Goal: Information Seeking & Learning: Find specific fact

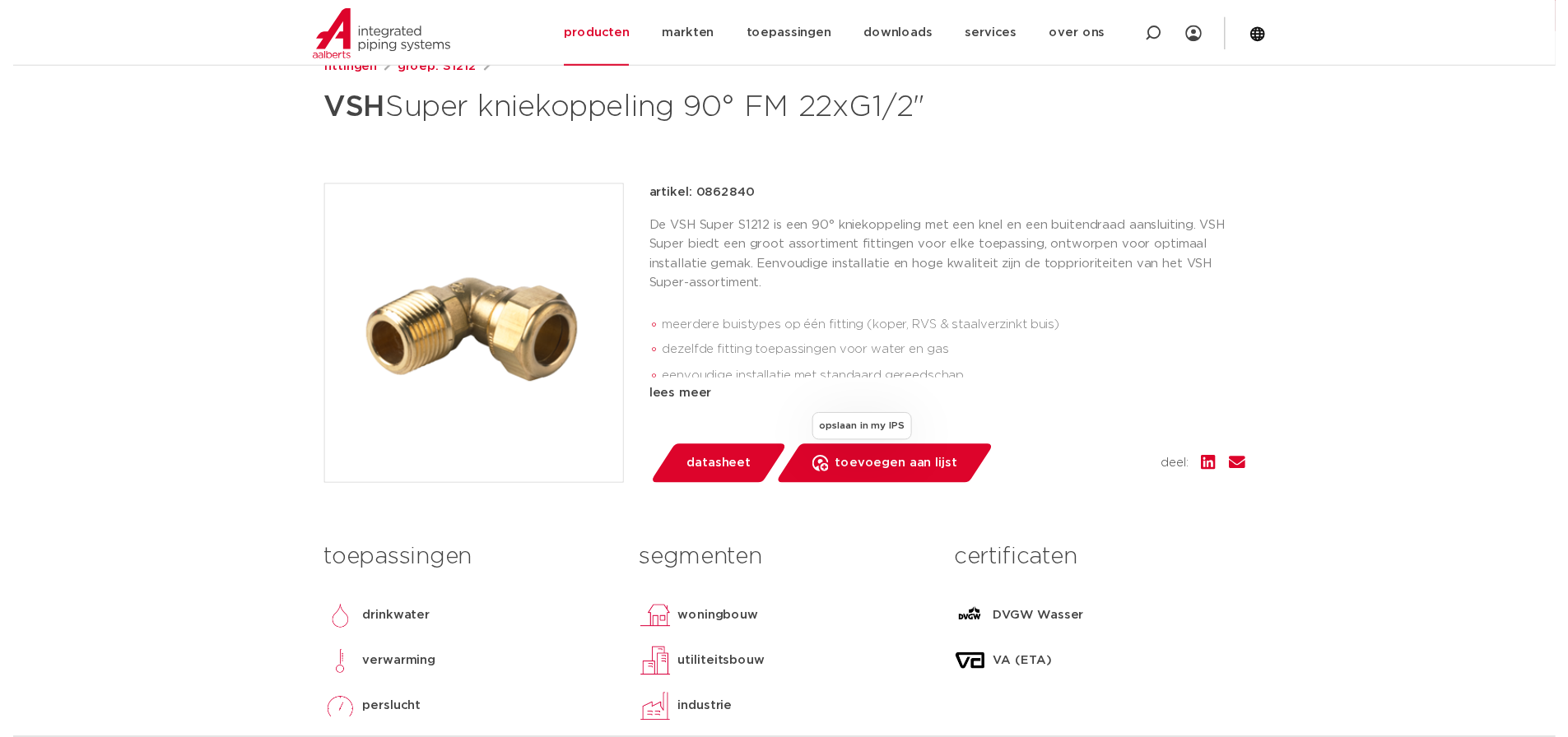
scroll to position [329, 0]
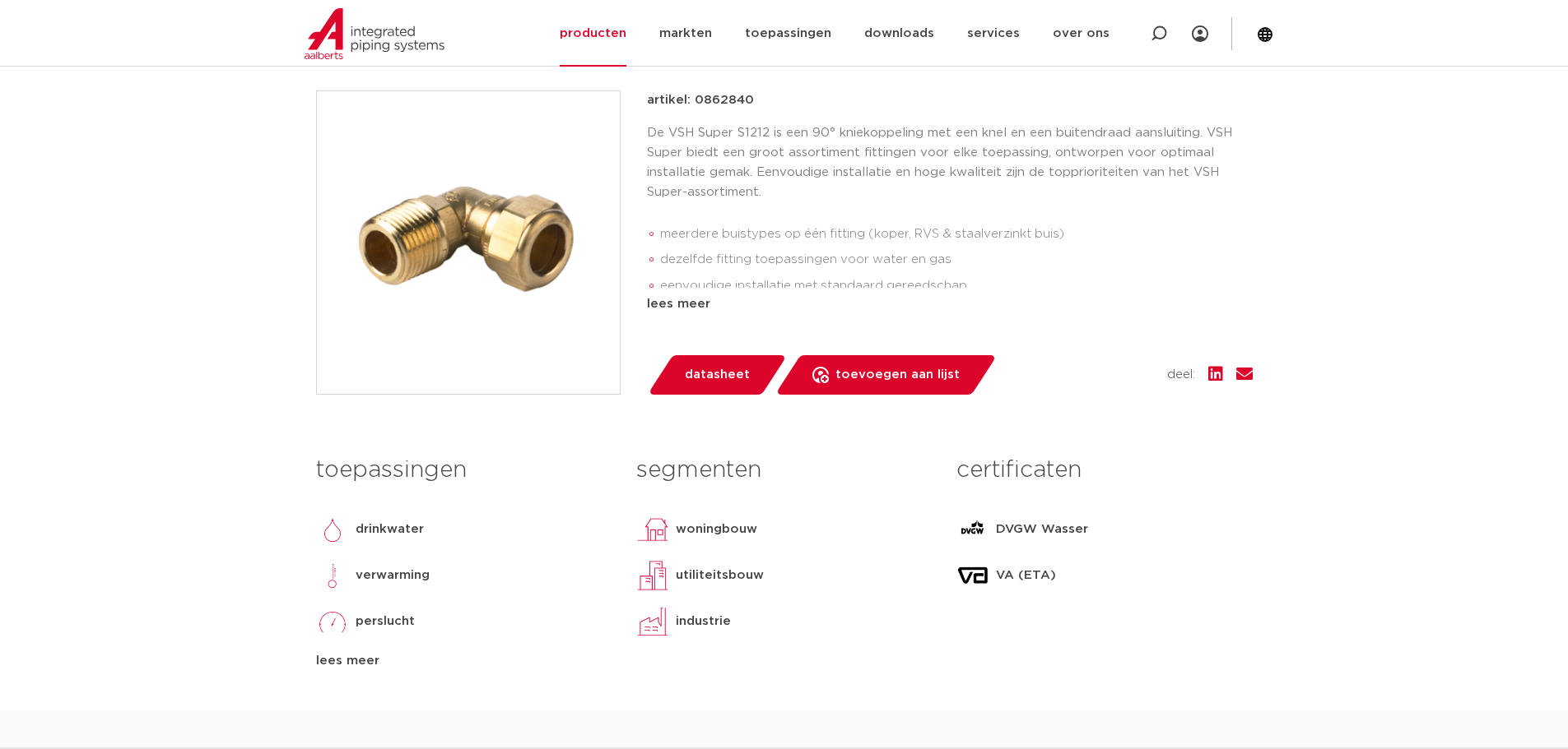
click at [714, 388] on span "datasheet" at bounding box center [717, 375] width 65 height 26
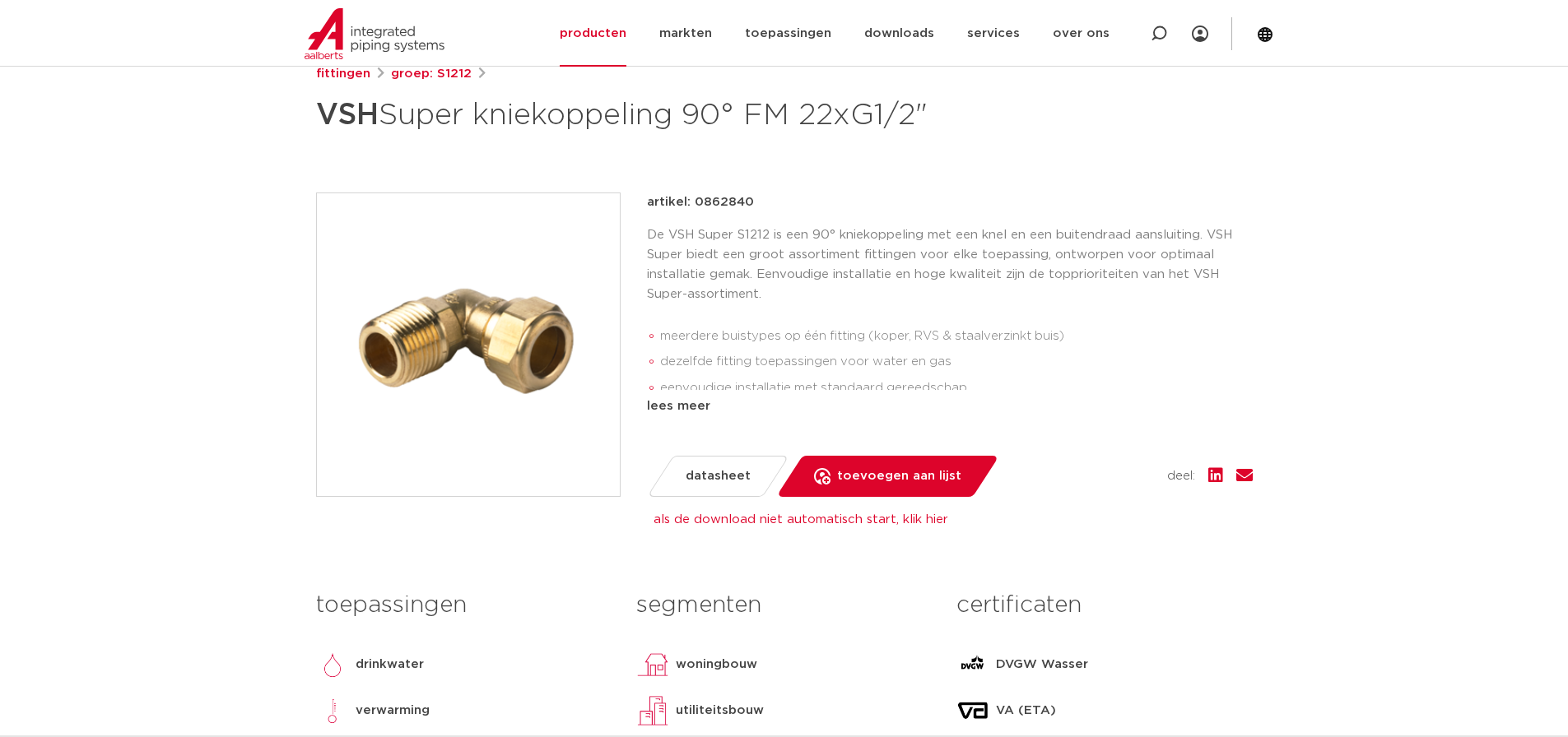
scroll to position [494, 0]
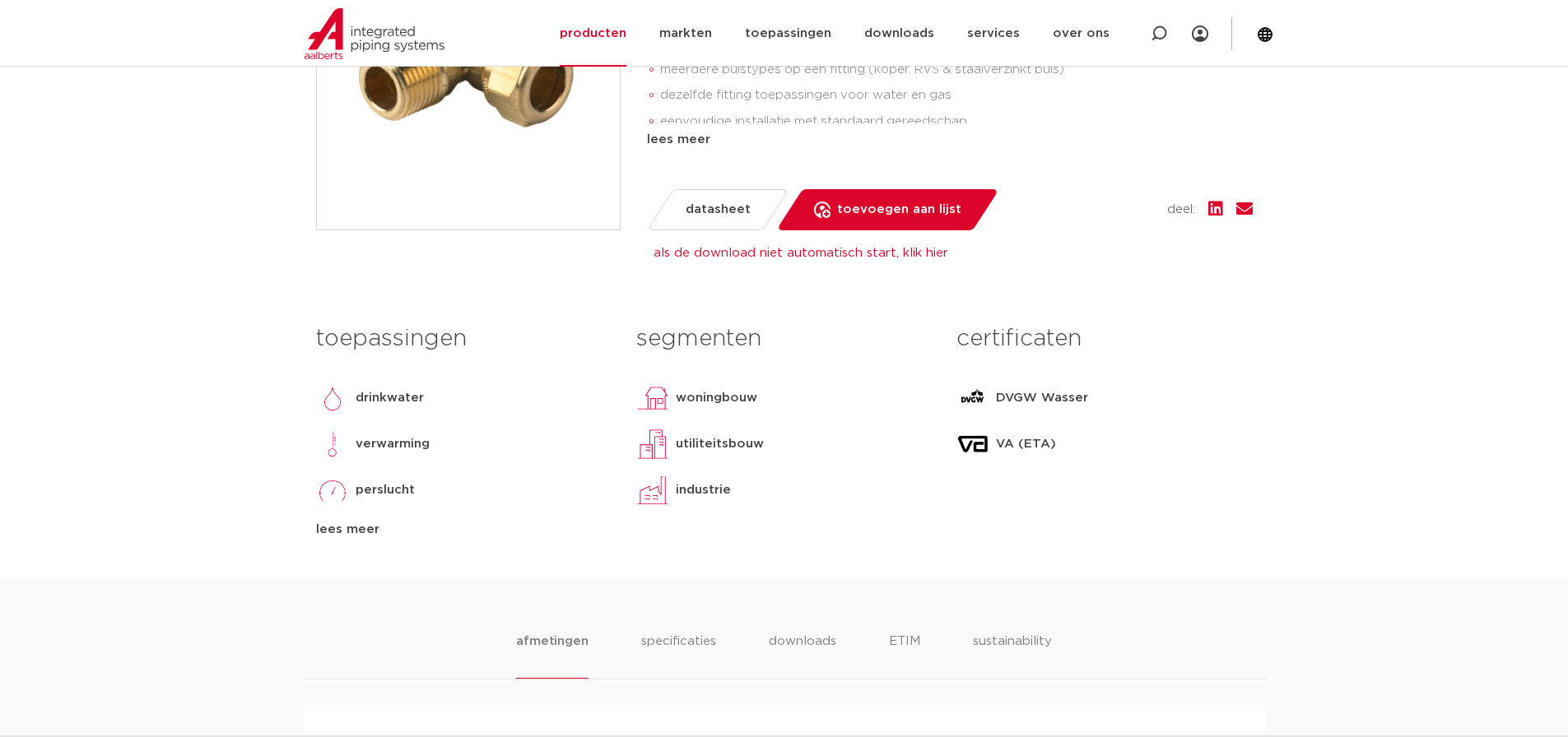
click at [976, 460] on img at bounding box center [973, 445] width 33 height 33
click at [349, 540] on div "lees meer" at bounding box center [463, 530] width 295 height 20
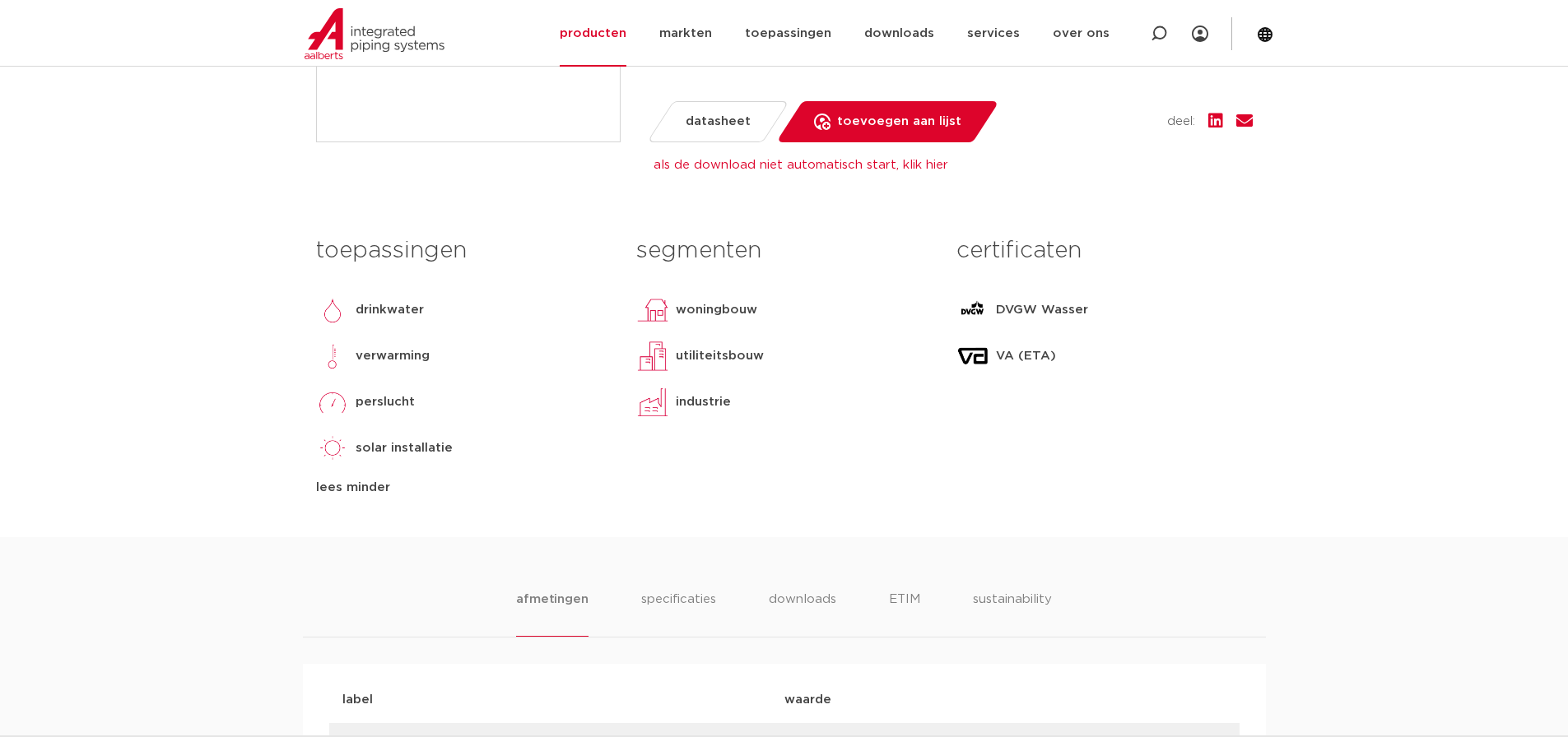
scroll to position [741, 0]
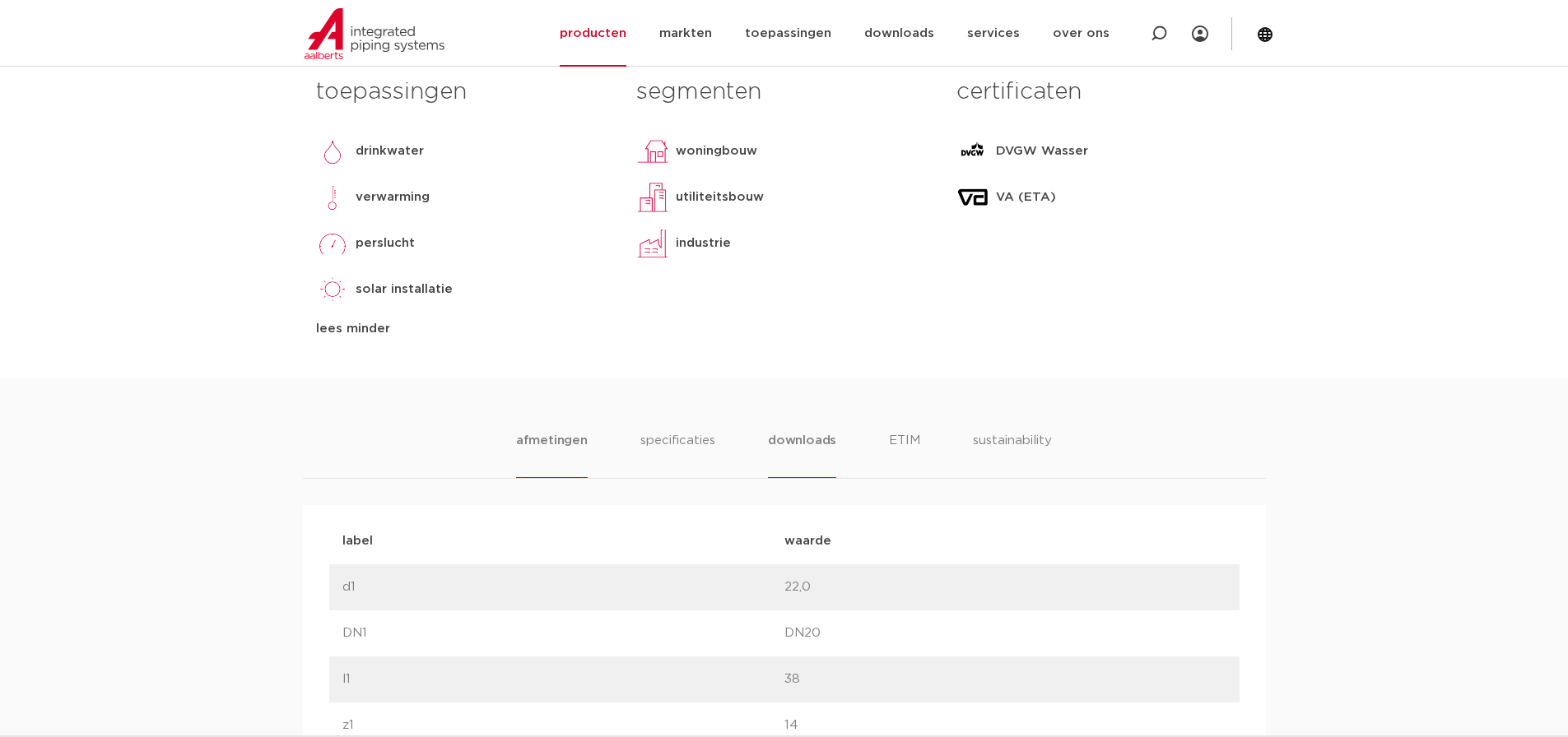
click at [798, 478] on li "downloads" at bounding box center [802, 455] width 68 height 47
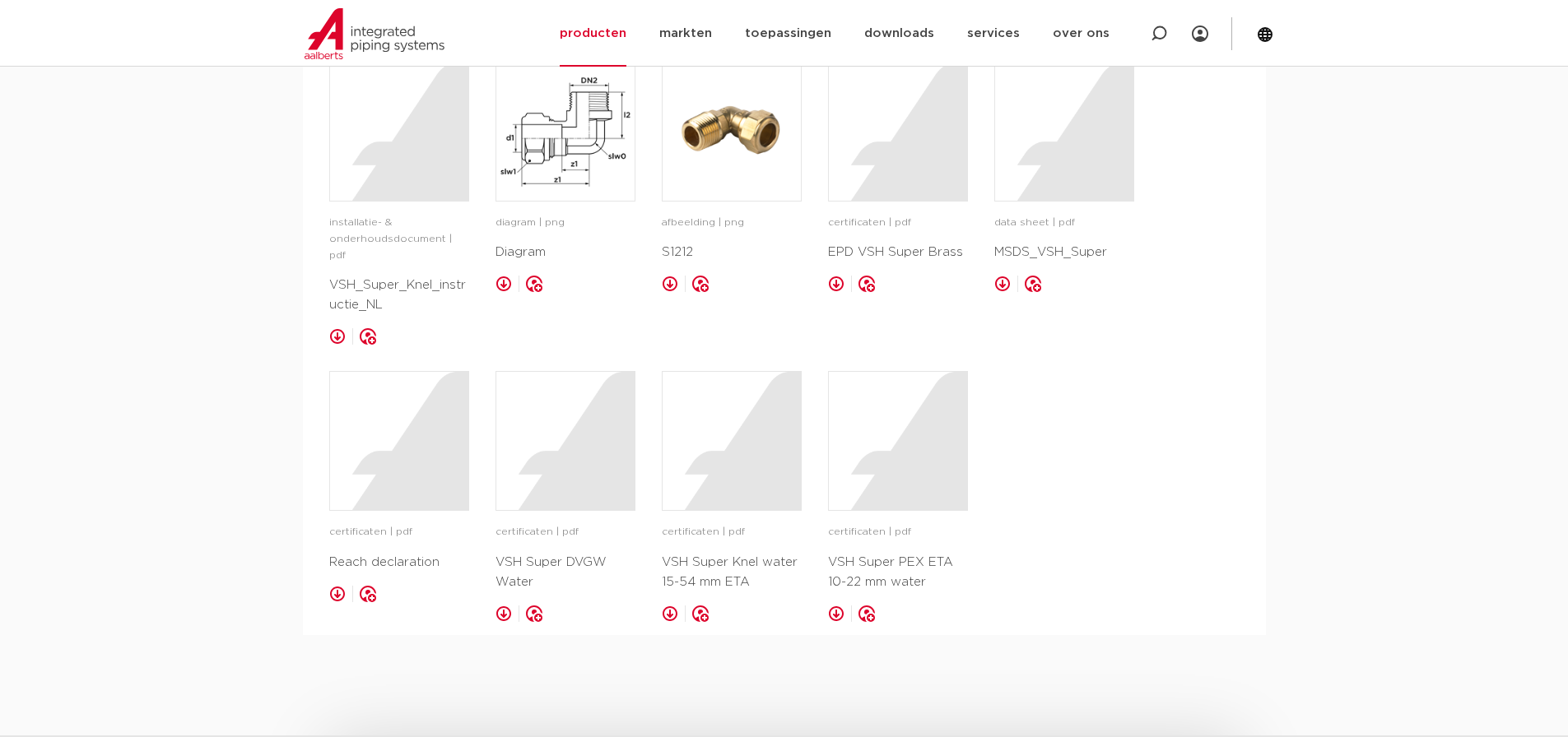
scroll to position [1234, 0]
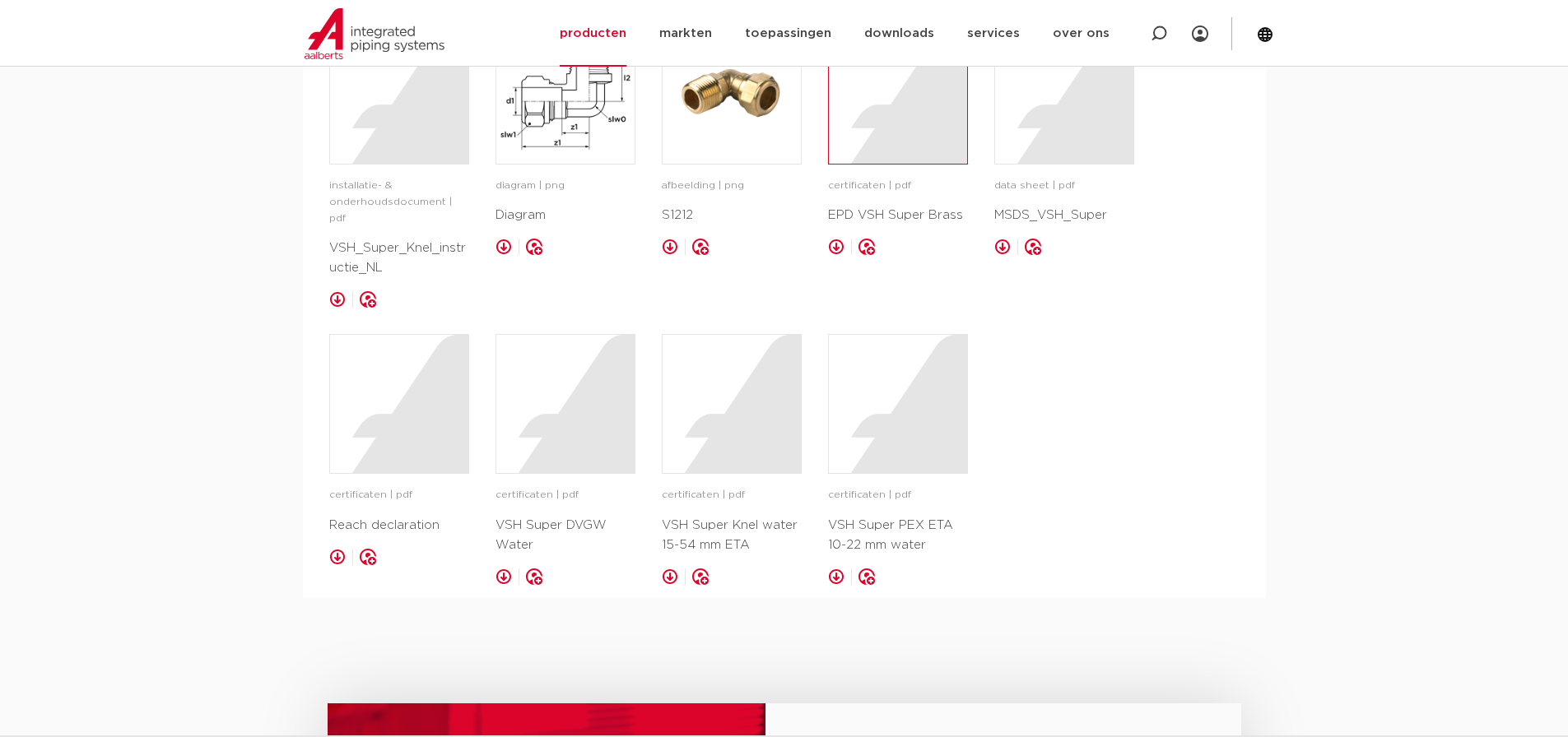
click at [893, 164] on div at bounding box center [898, 95] width 138 height 138
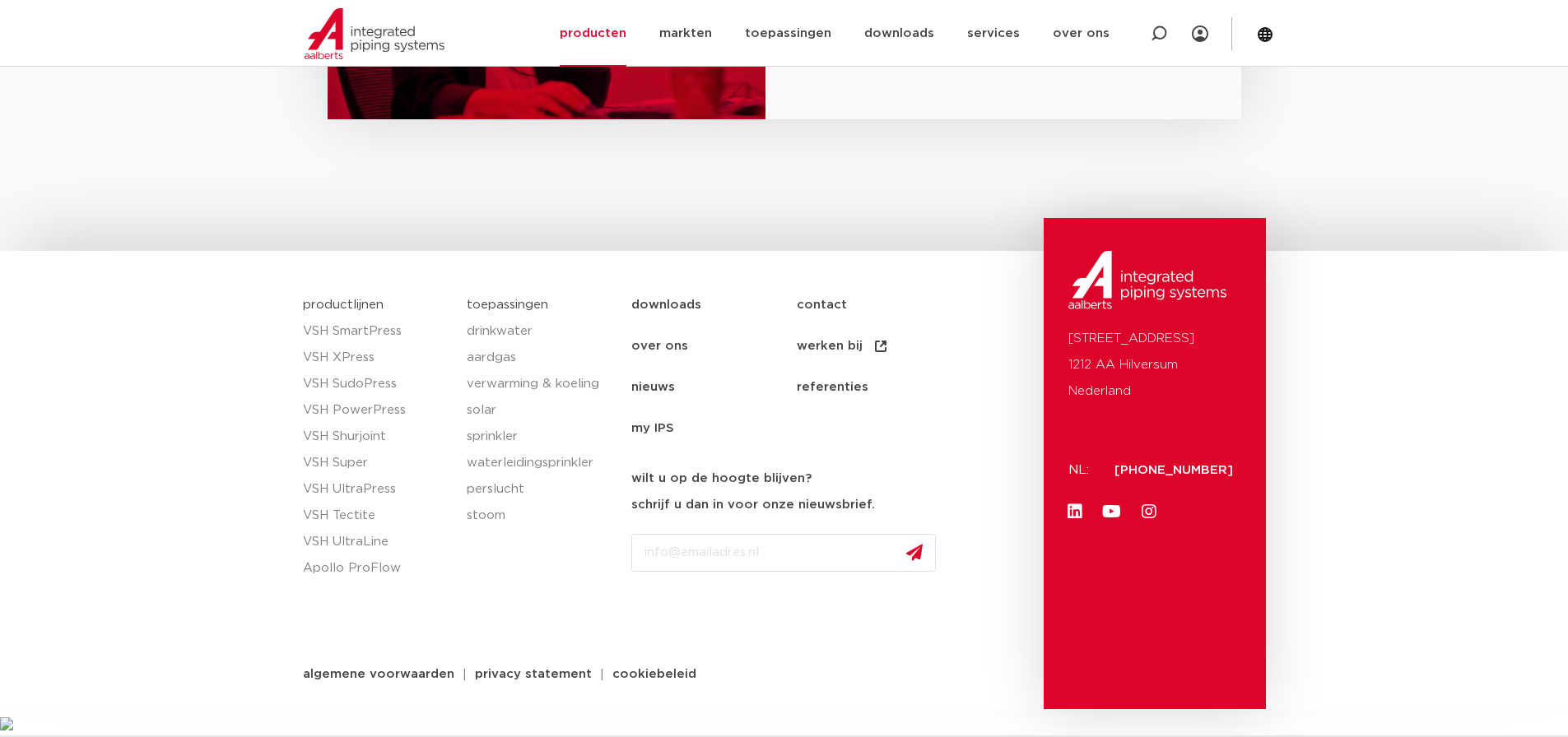
scroll to position [2137, 0]
click at [493, 356] on link "aardgas" at bounding box center [540, 358] width 148 height 26
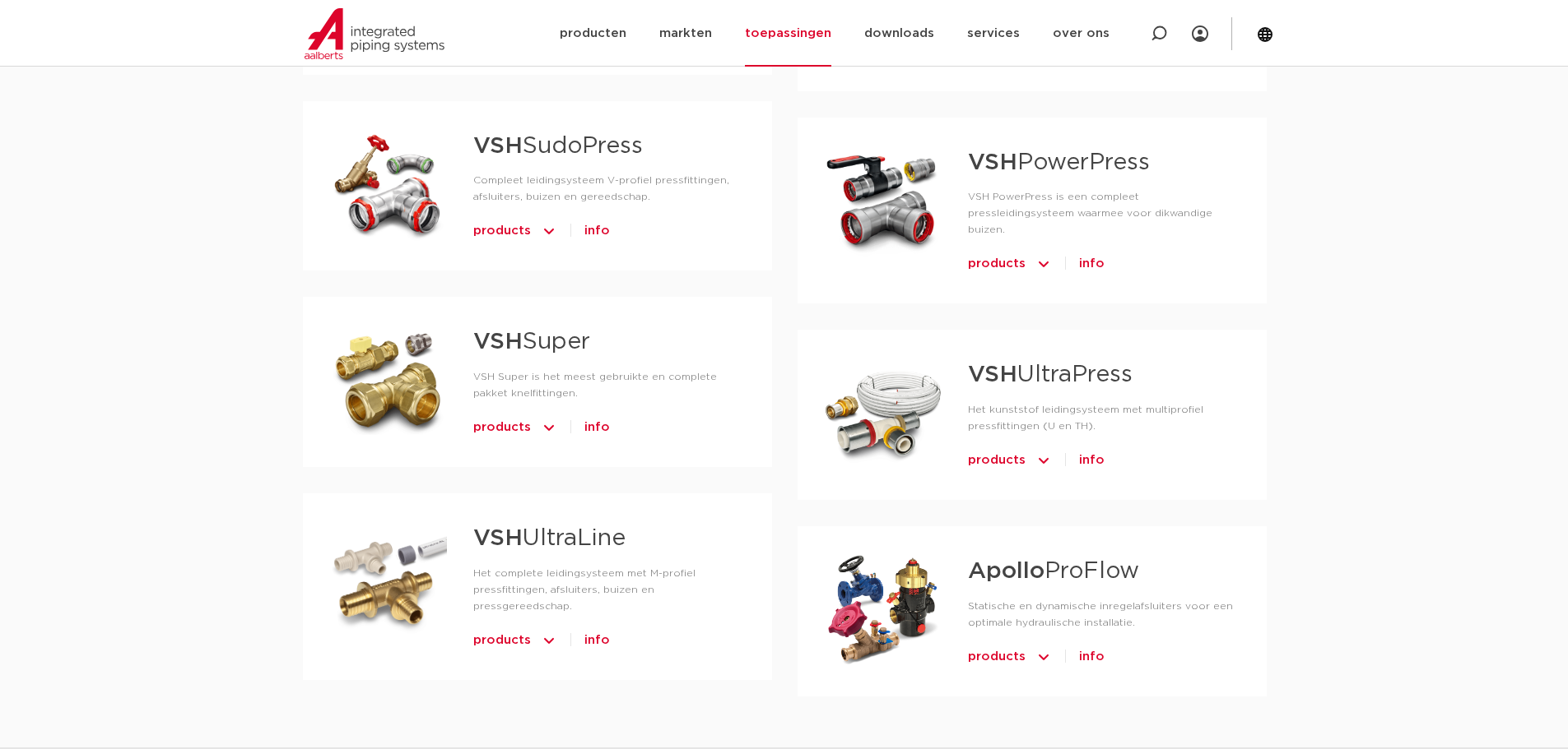
scroll to position [905, 0]
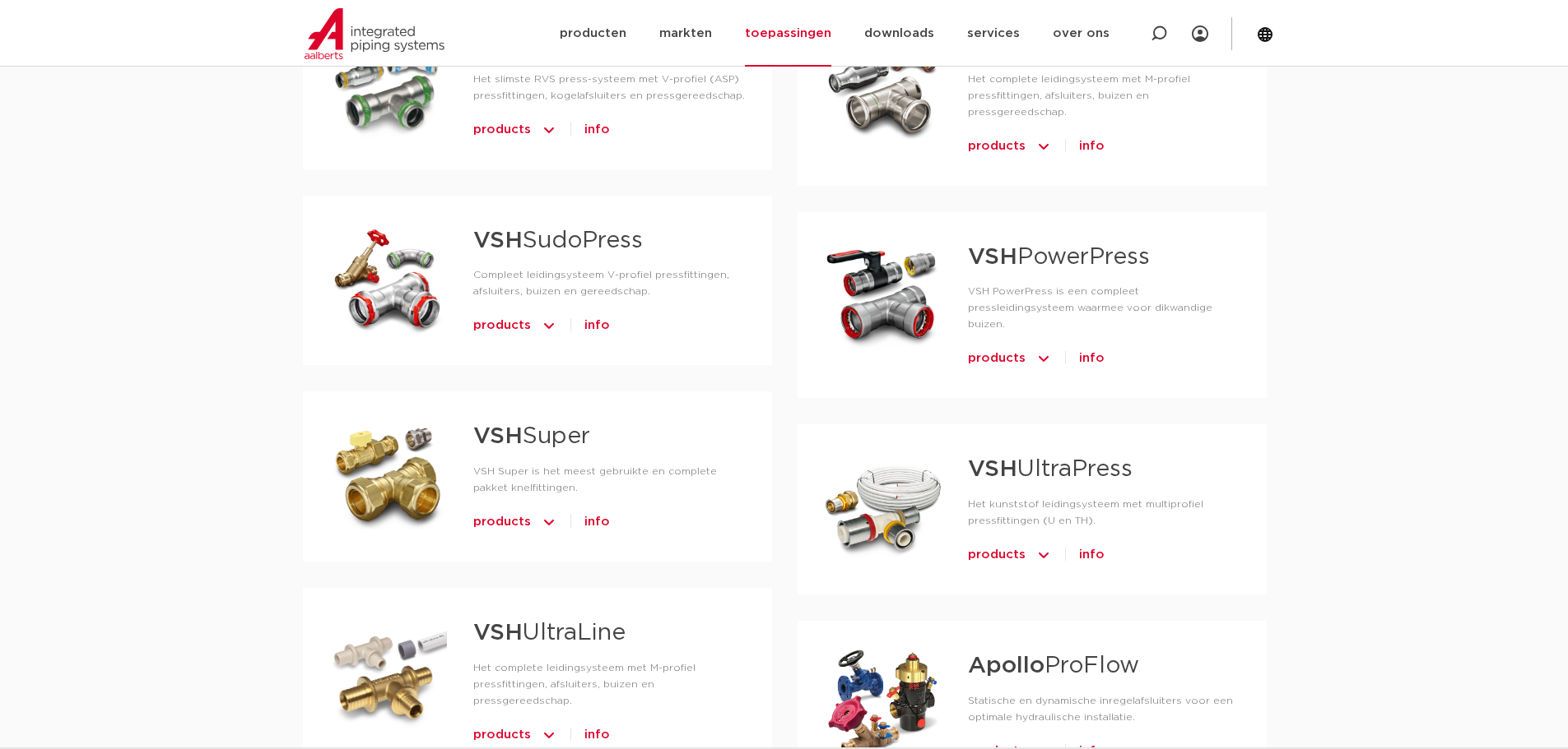
click at [533, 439] on link "VSH Super" at bounding box center [531, 437] width 116 height 23
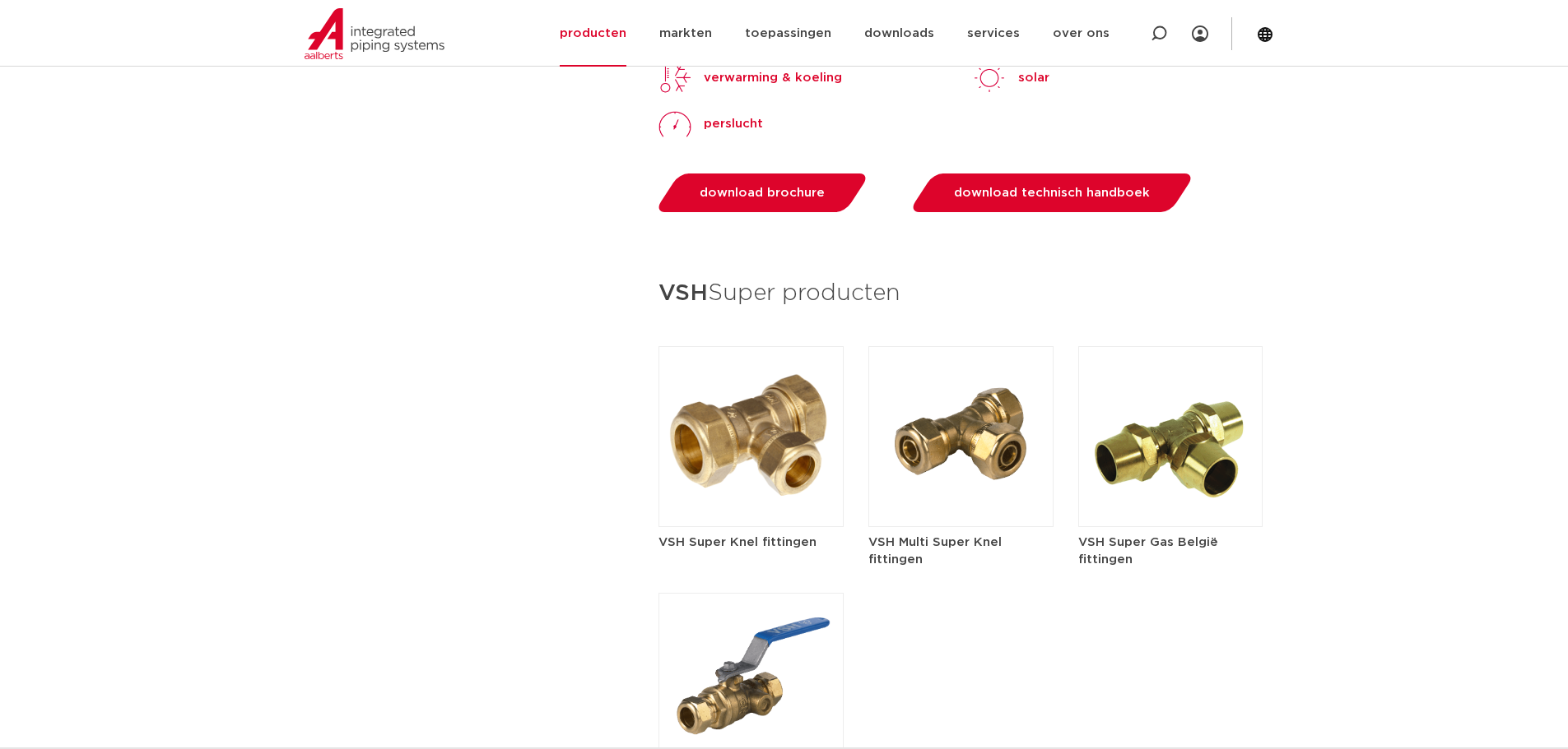
scroll to position [2138, 0]
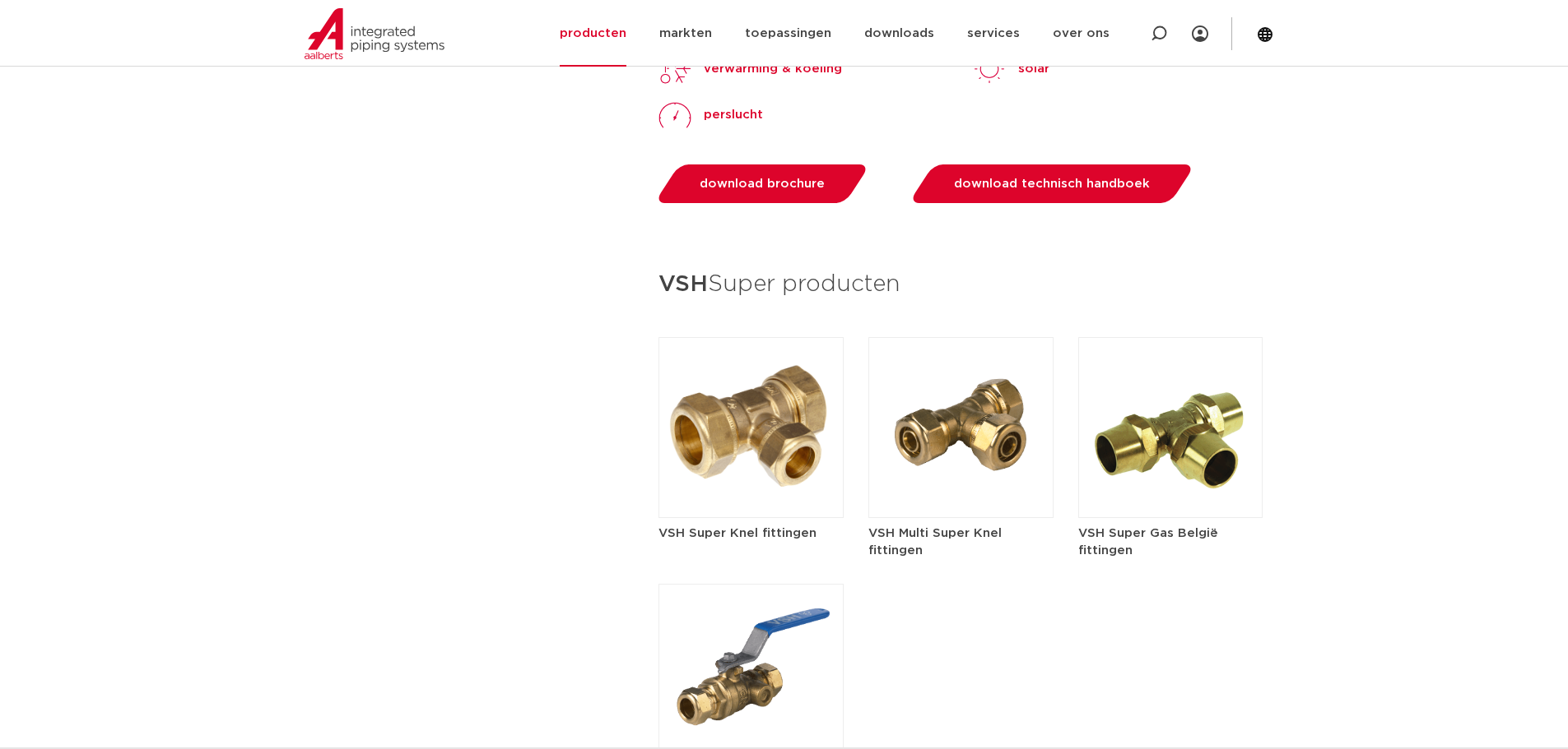
click at [732, 528] on h5 "VSH Super Knel fittingen" at bounding box center [751, 534] width 186 height 18
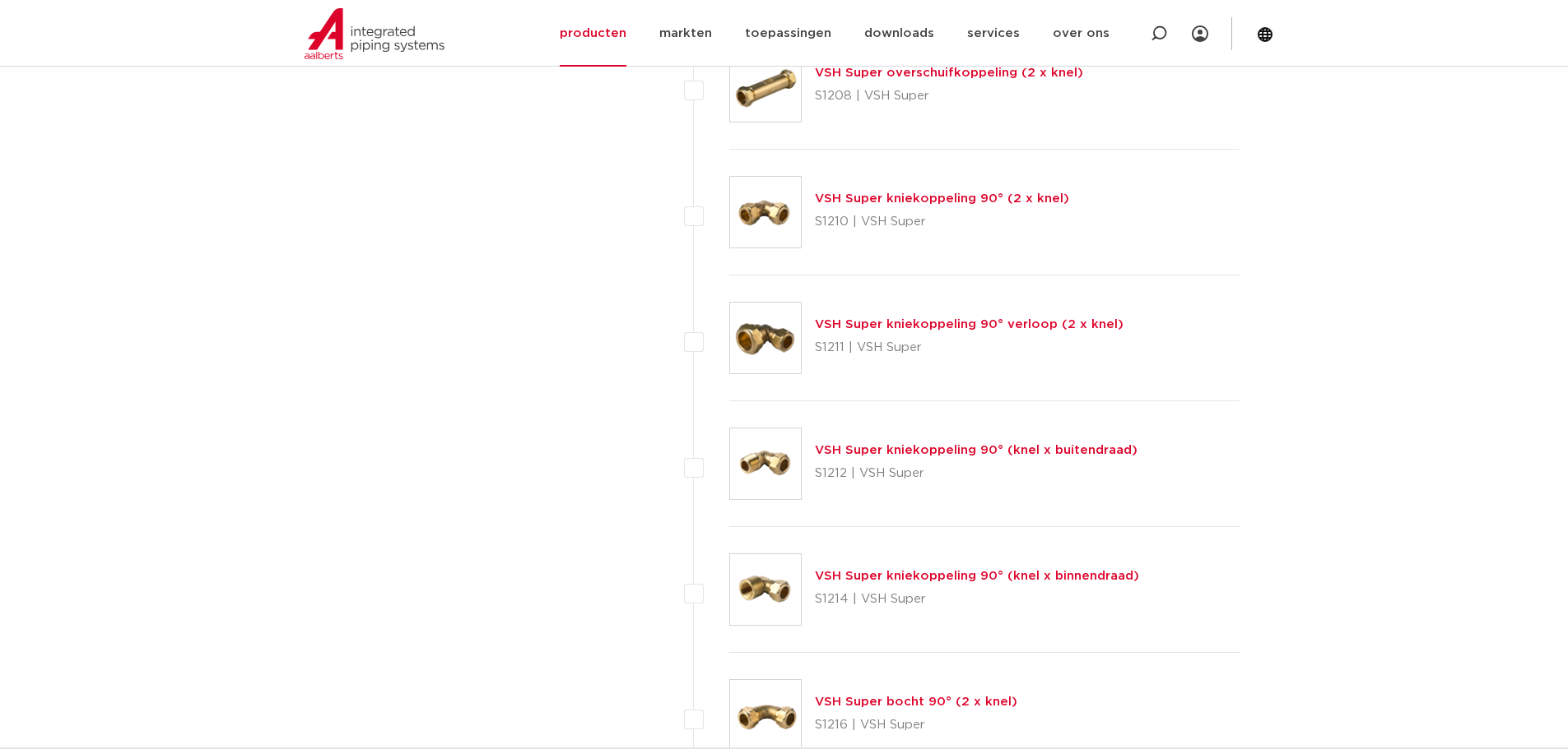
scroll to position [1480, 0]
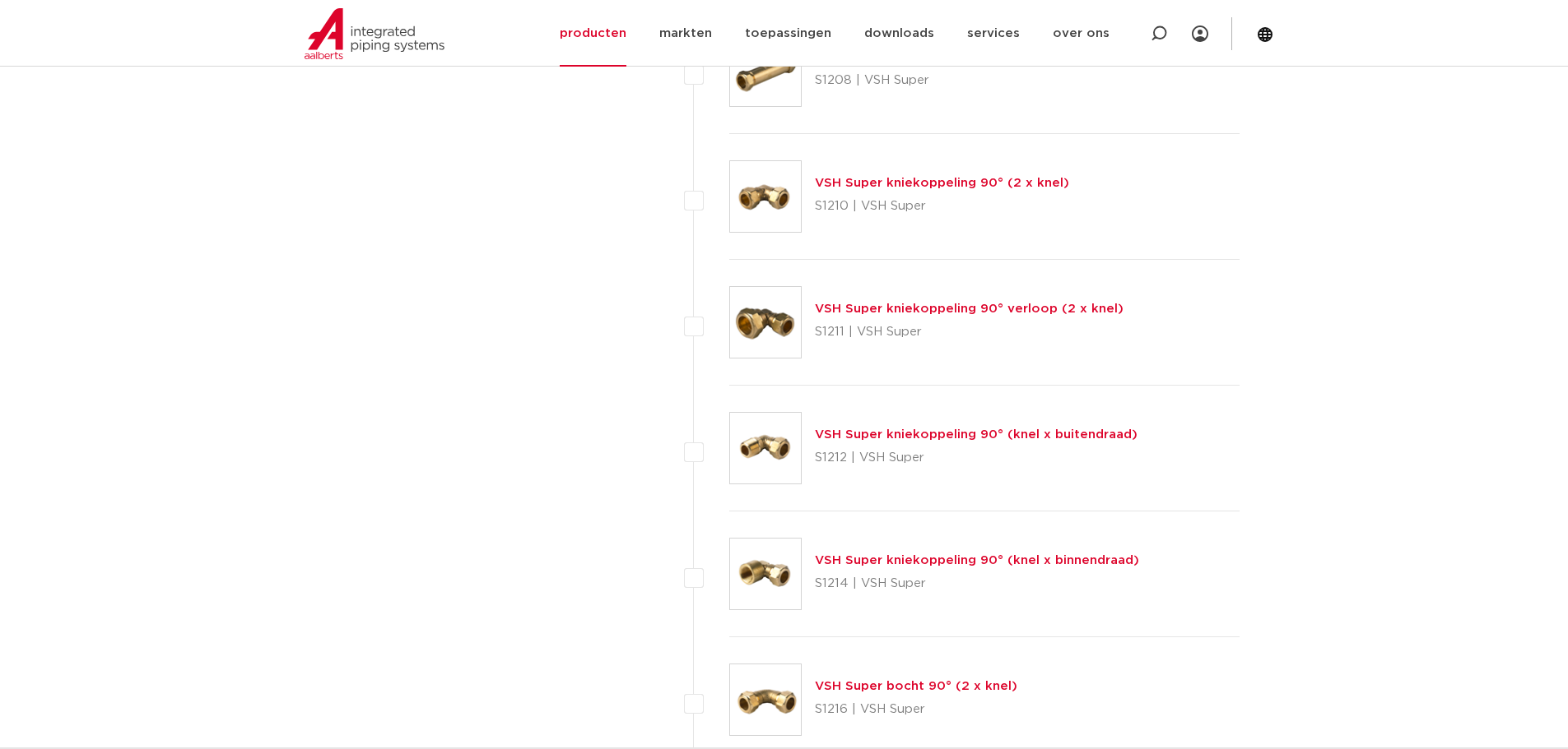
click at [885, 430] on link "VSH Super kniekoppeling 90° (knel x buitendraad)" at bounding box center [976, 435] width 323 height 12
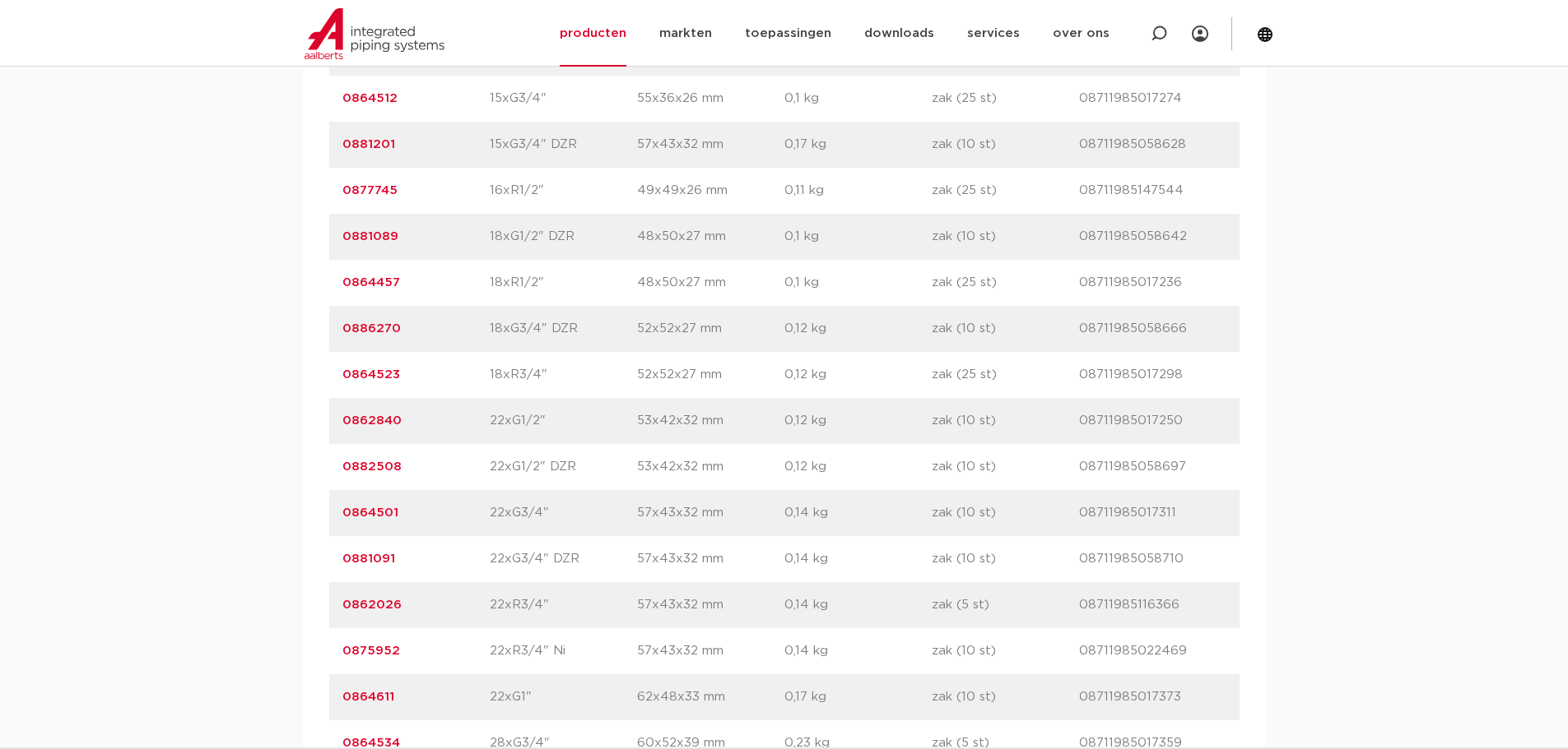
scroll to position [1974, 0]
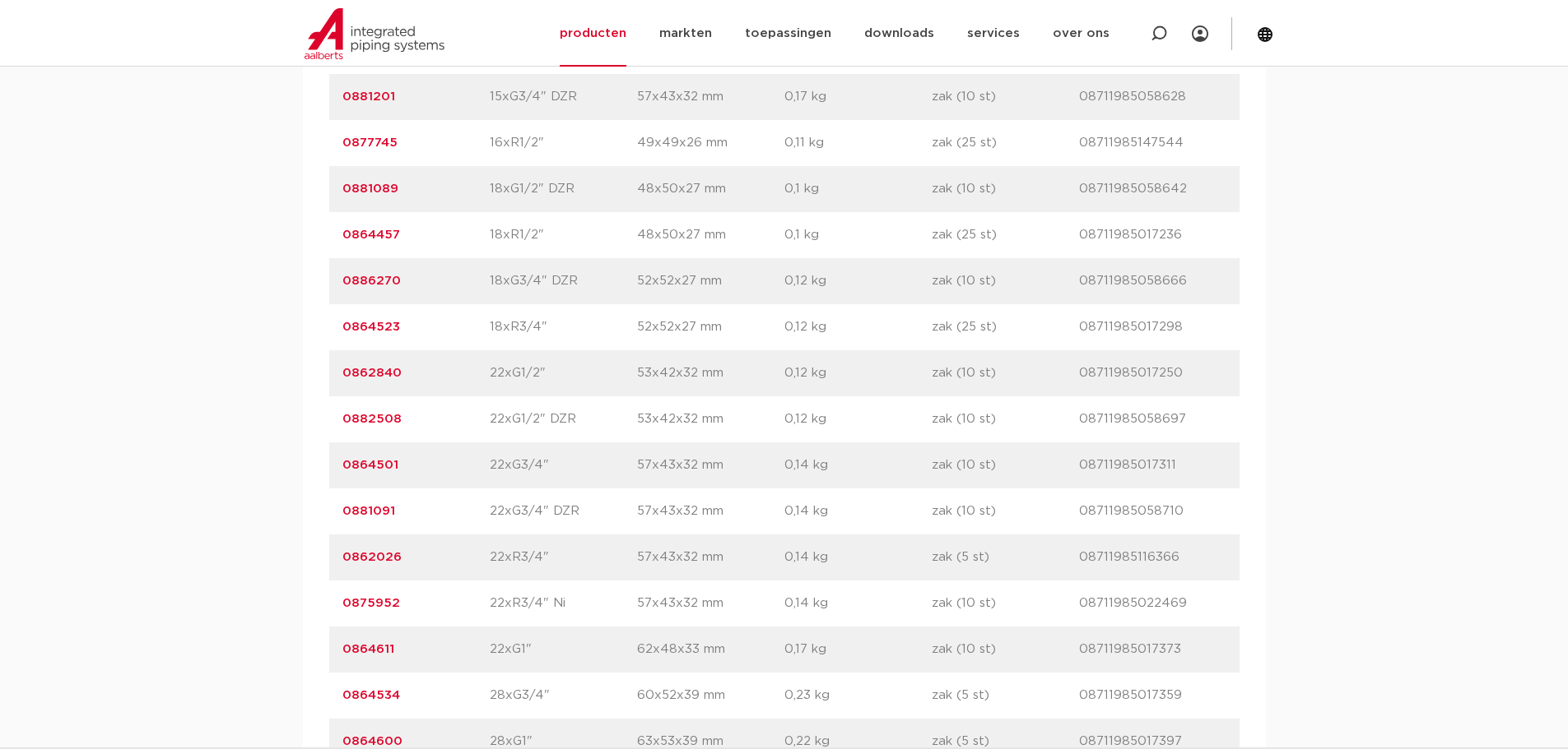
click at [377, 418] on link "0882508" at bounding box center [372, 419] width 60 height 12
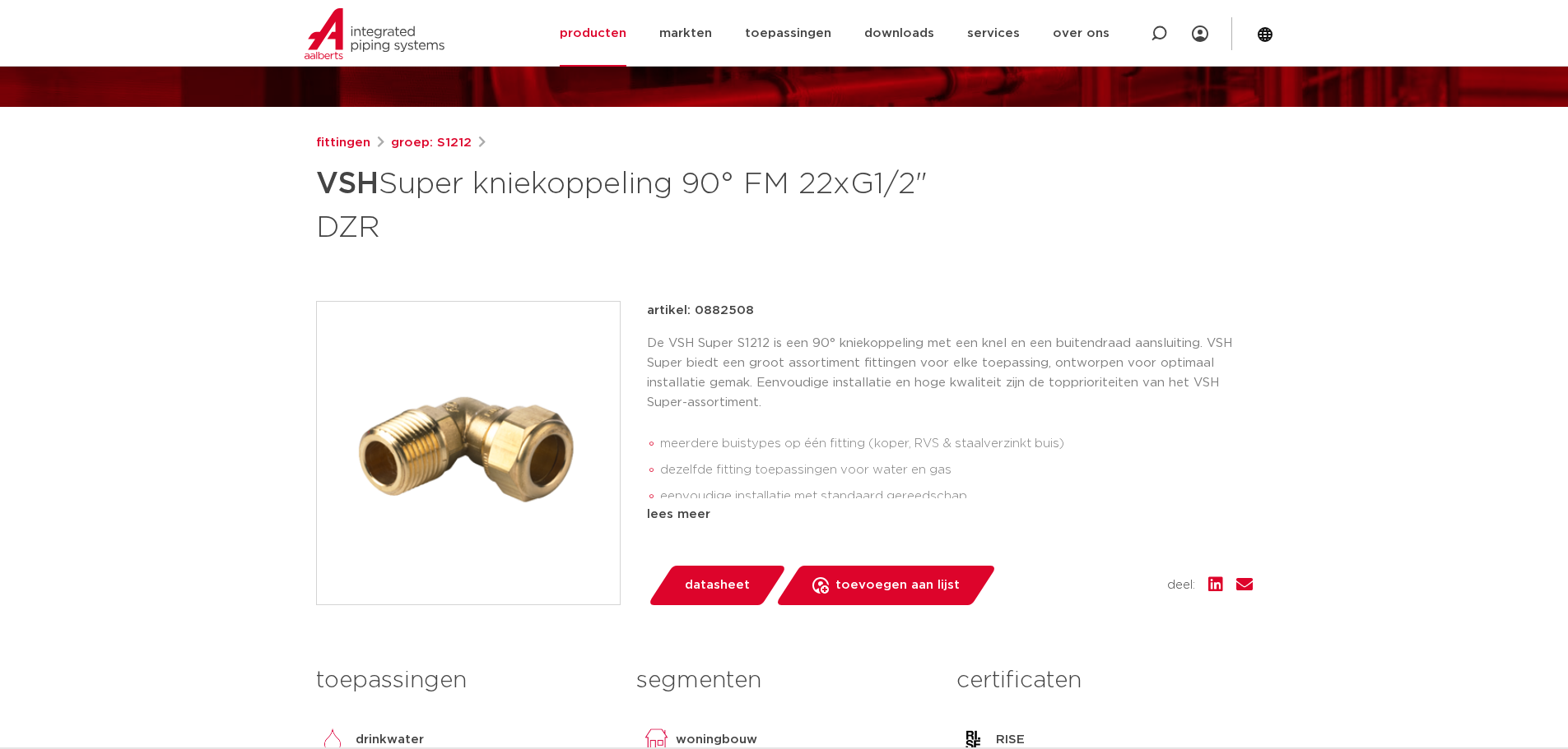
scroll to position [164, 0]
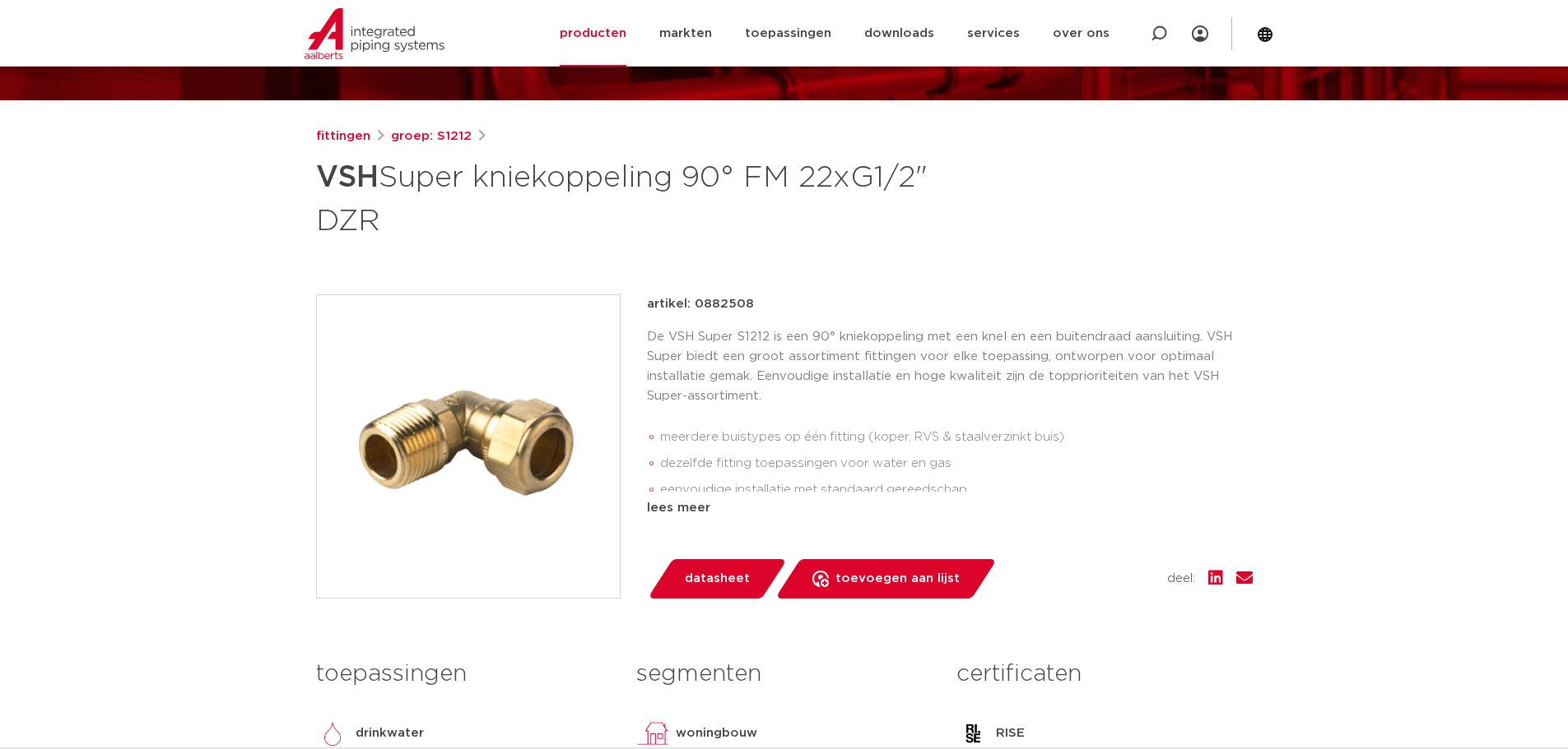
drag, startPoint x: 692, startPoint y: 305, endPoint x: 761, endPoint y: 304, distance: 69.0
click at [761, 304] on div "artikel: 0882508" at bounding box center [950, 304] width 606 height 20
copy p "0882508"
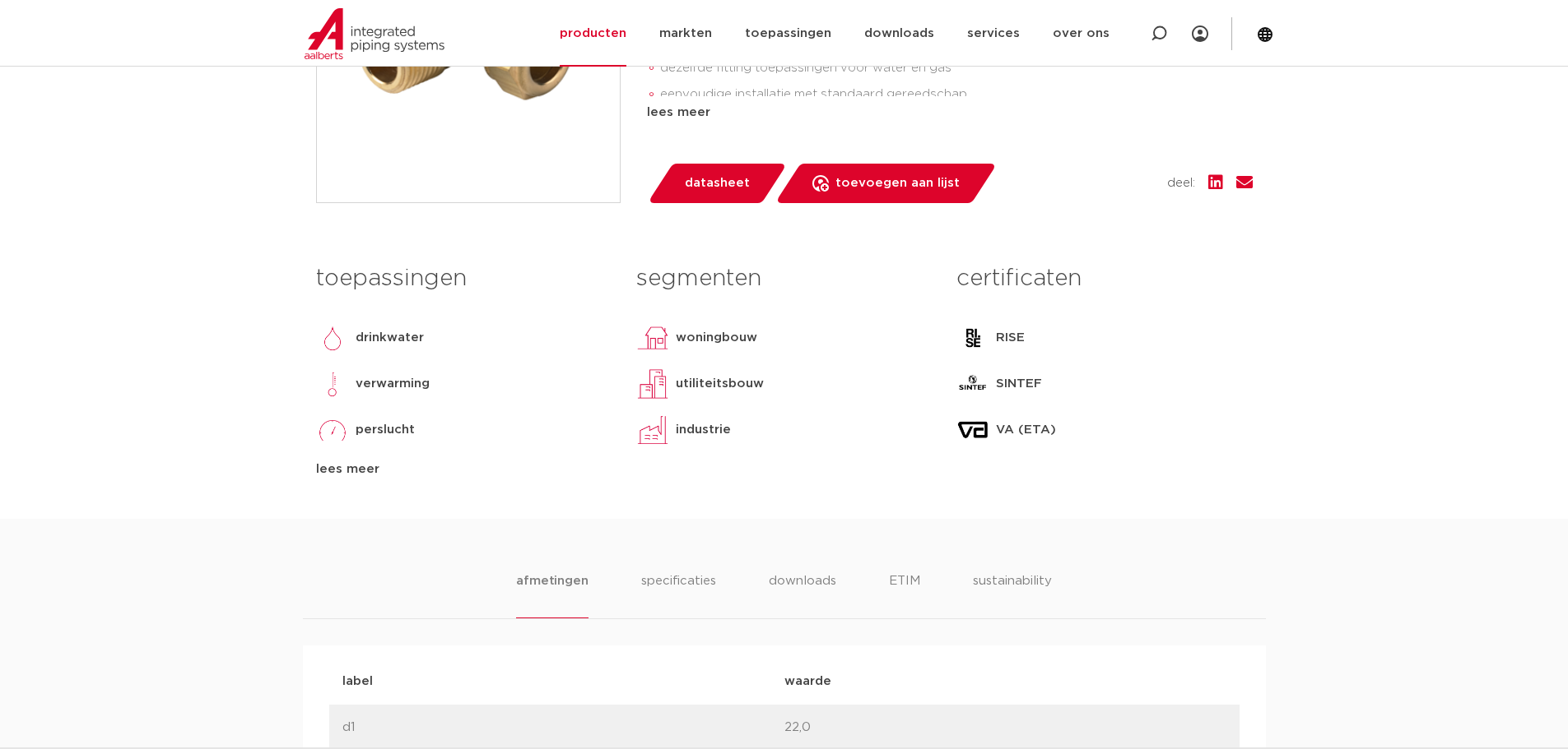
scroll to position [658, 0]
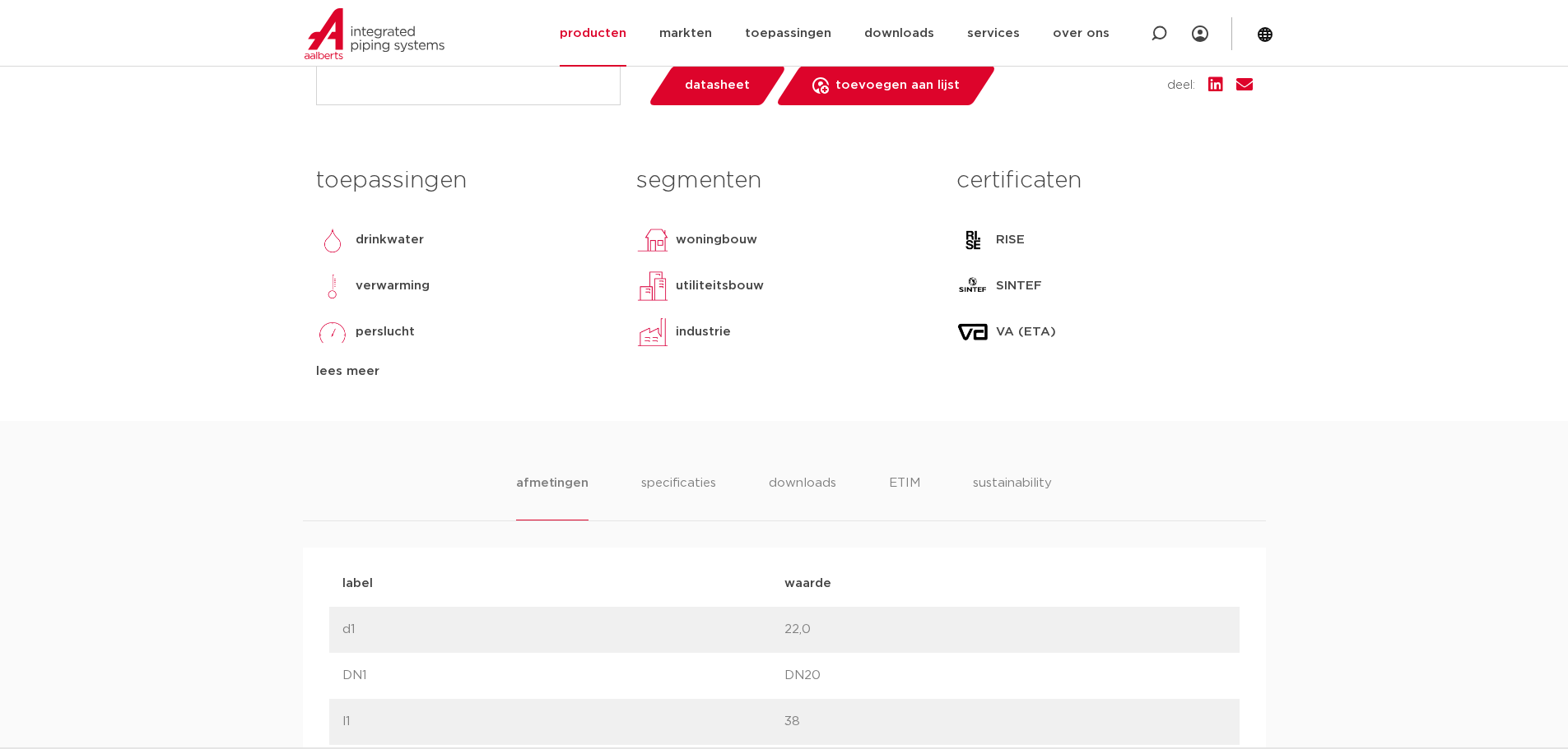
click at [356, 368] on div "lees meer" at bounding box center [463, 372] width 295 height 20
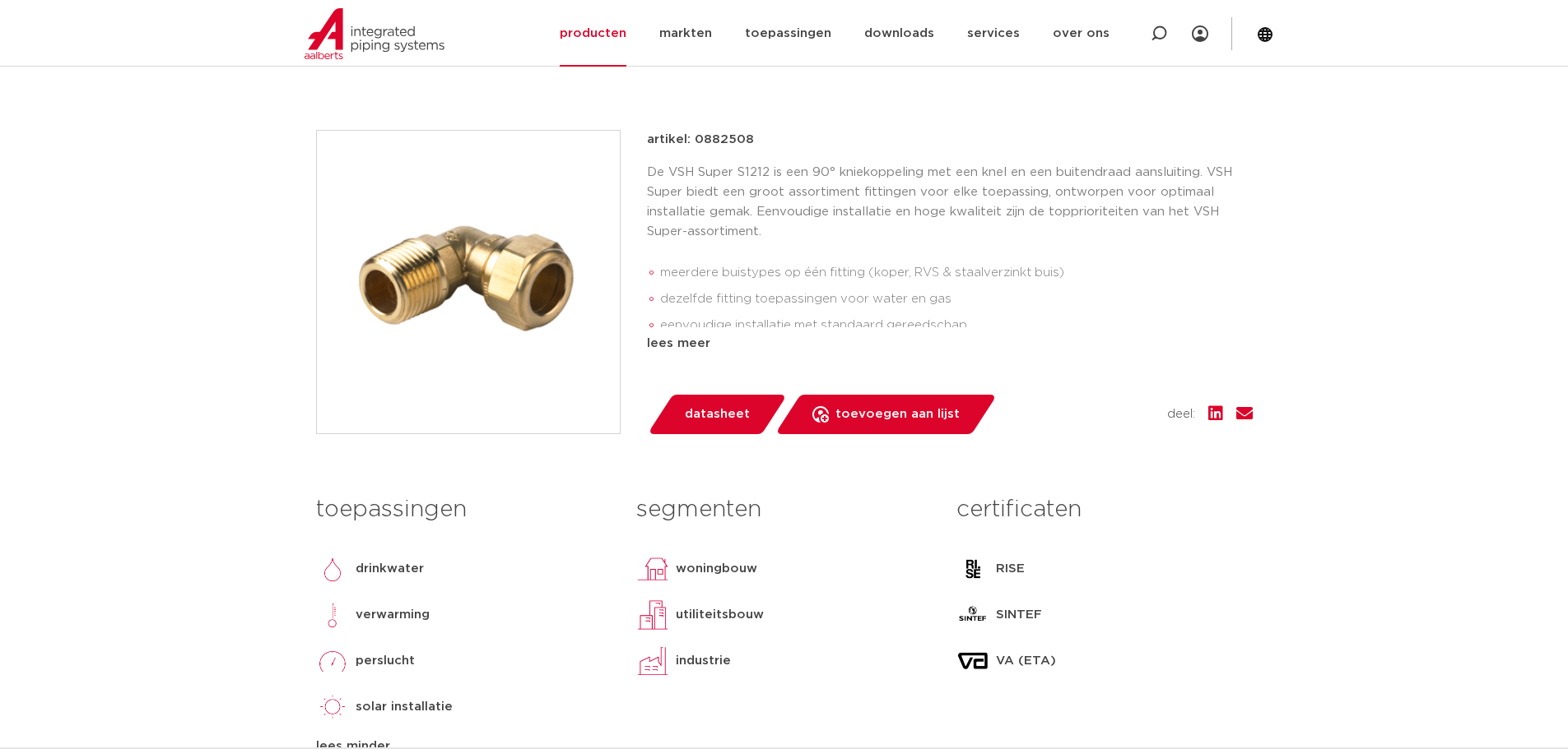
scroll to position [0, 0]
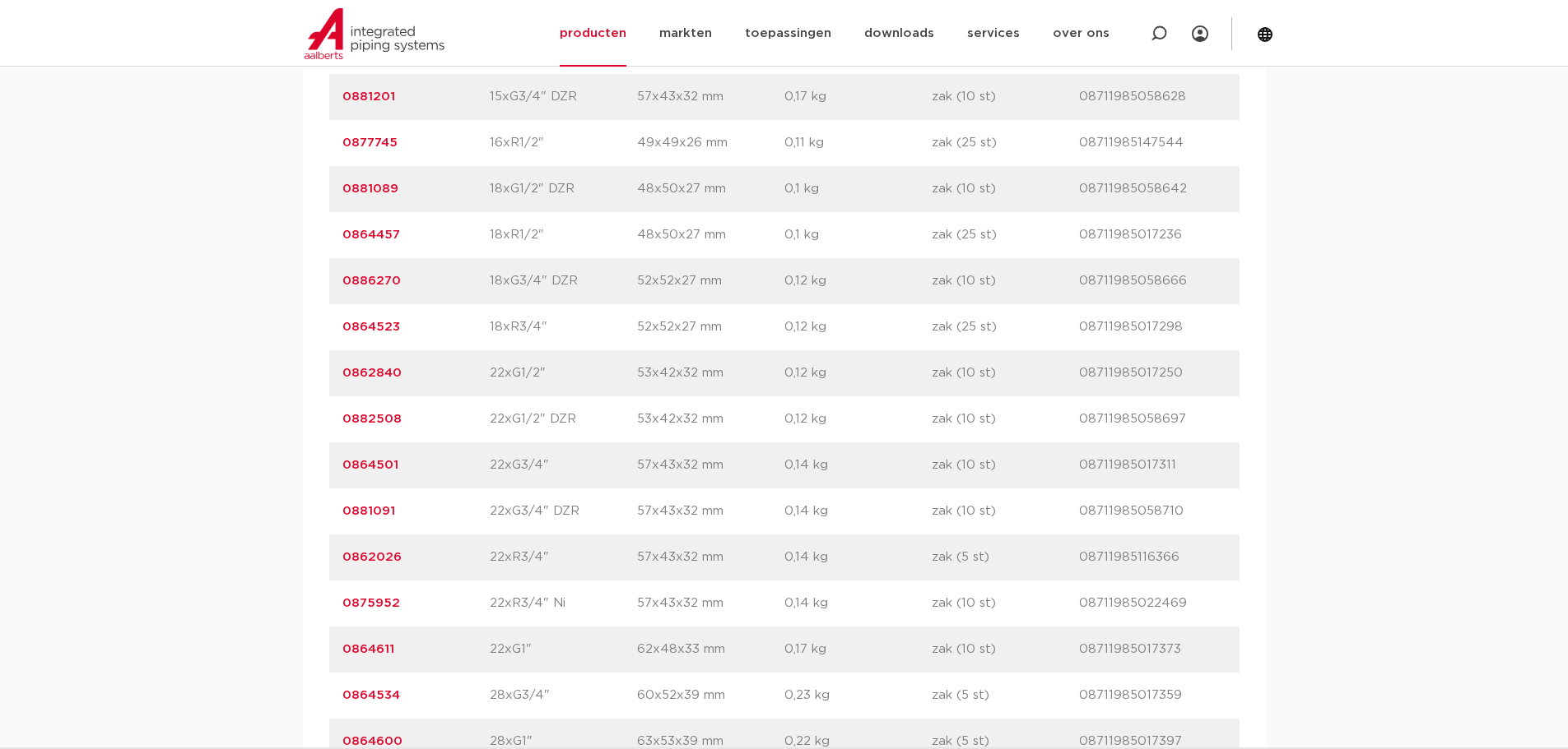
click at [377, 372] on link "0862840" at bounding box center [372, 373] width 60 height 12
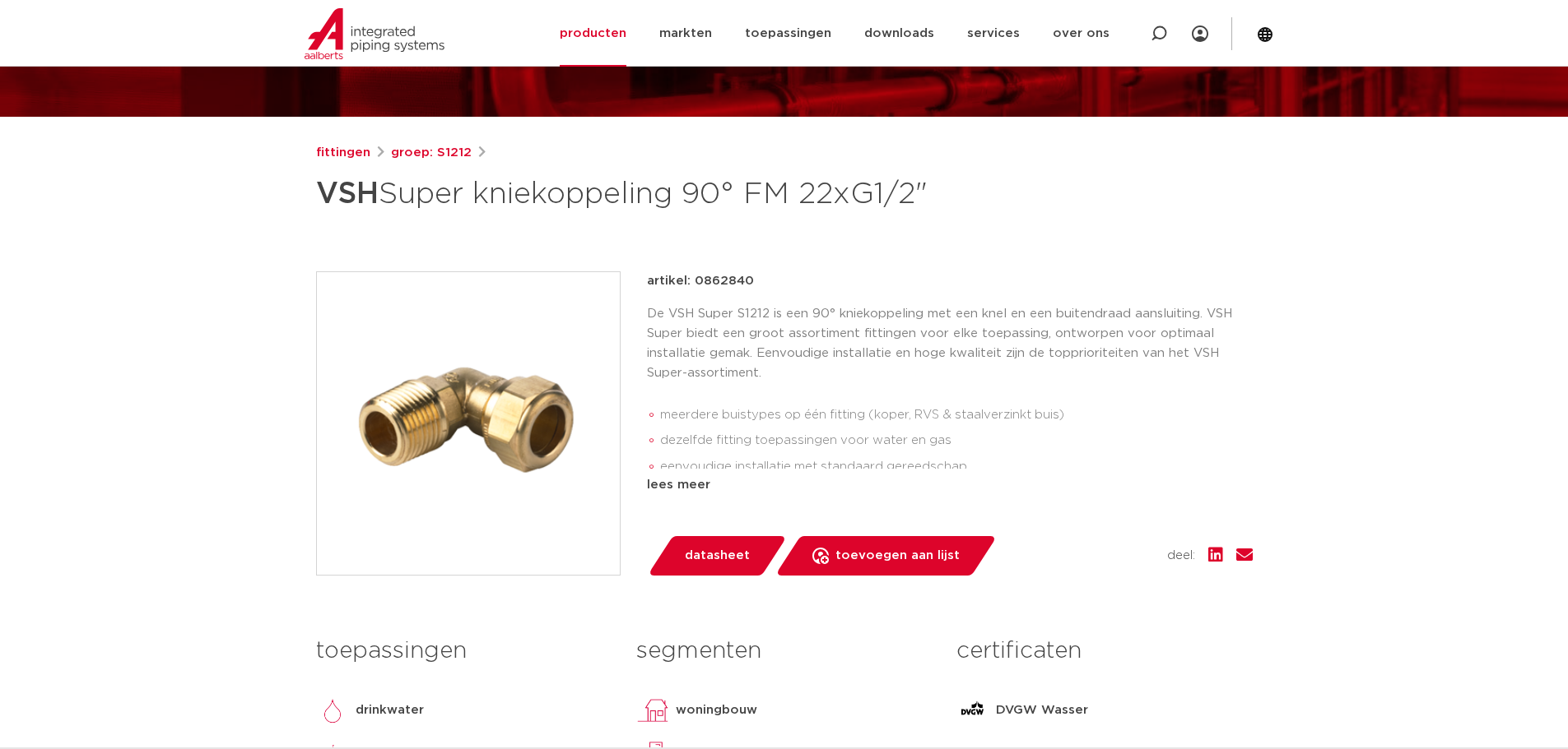
scroll to position [164, 0]
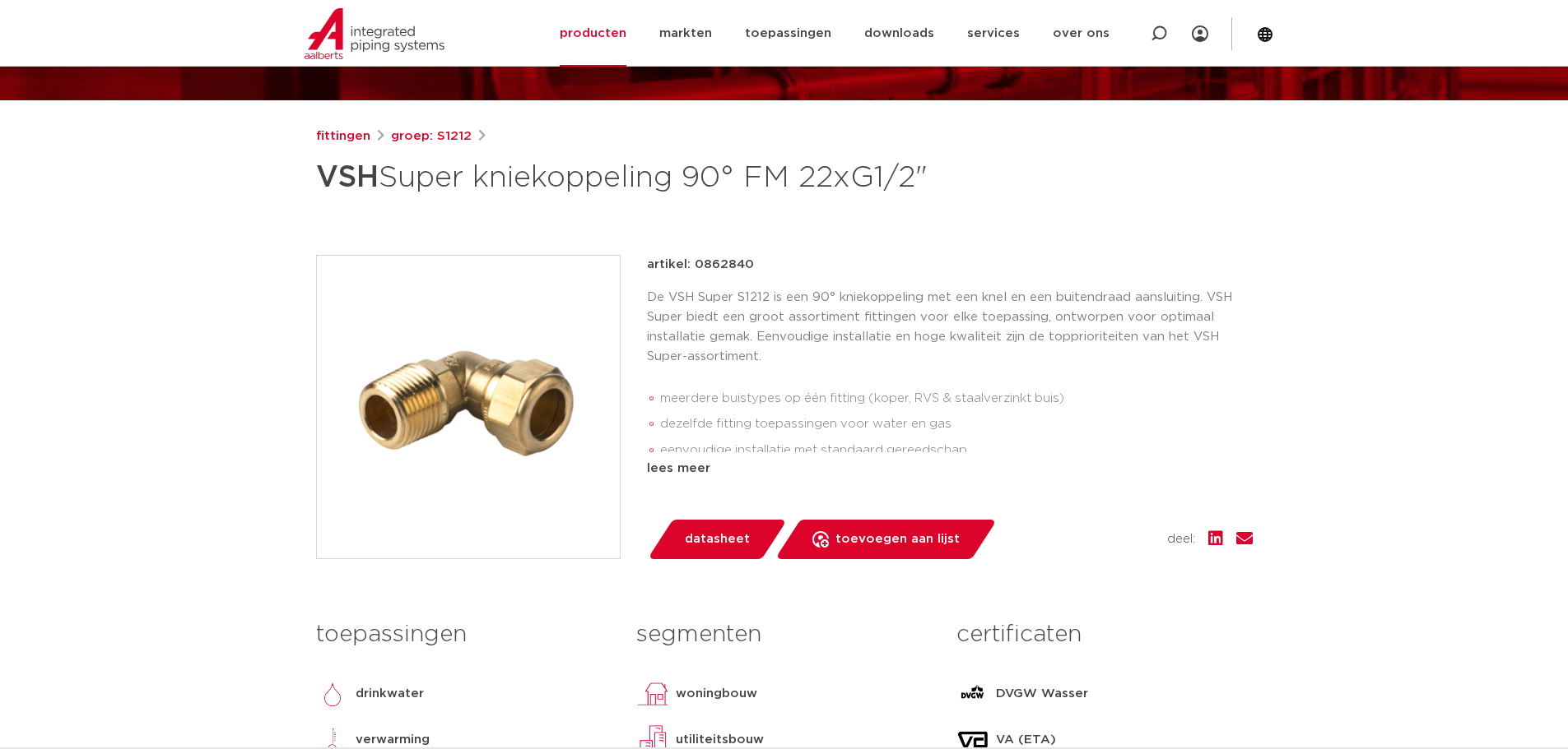
drag, startPoint x: 695, startPoint y: 306, endPoint x: 763, endPoint y: 299, distance: 68.4
click at [763, 275] on div "artikel: 0862840" at bounding box center [950, 264] width 606 height 20
copy p "0862840"
